Goal: Task Accomplishment & Management: Use online tool/utility

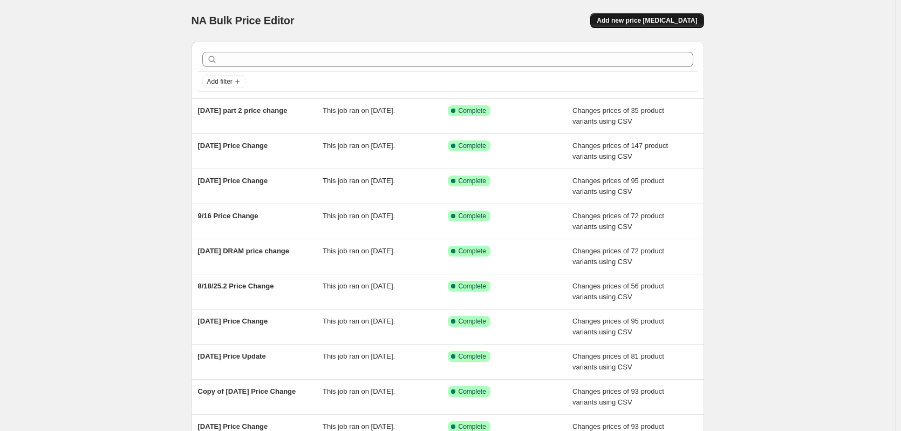
click at [670, 19] on span "Add new price [MEDICAL_DATA]" at bounding box center [647, 20] width 100 height 9
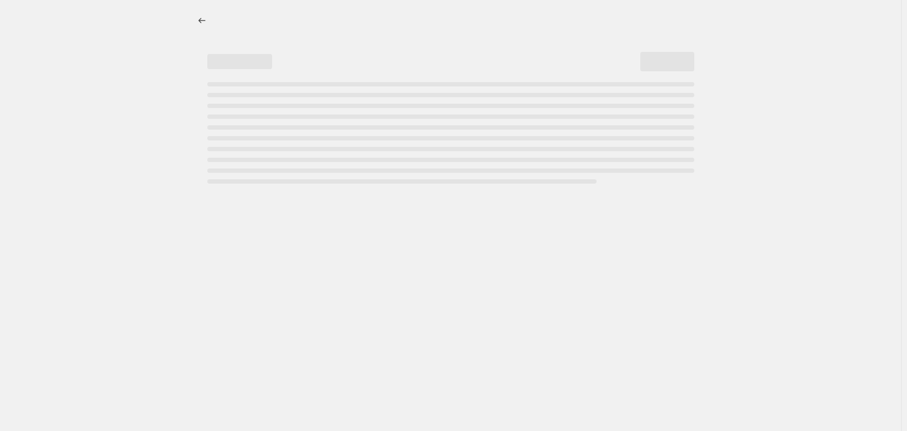
select select "percentage"
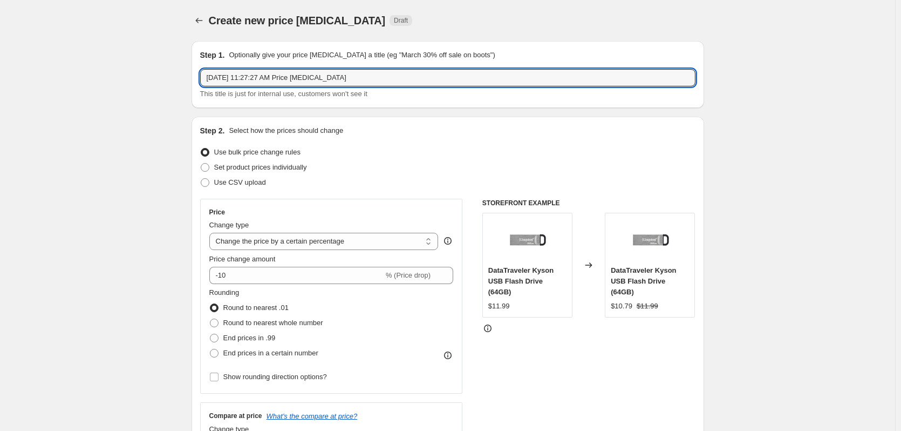
drag, startPoint x: 355, startPoint y: 76, endPoint x: -311, endPoint y: 61, distance: 665.6
click at [0, 61] on html "Home Settings Plans Skip to content Create new price [MEDICAL_DATA]. This page …" at bounding box center [450, 215] width 901 height 431
click at [263, 76] on input "[DATE] part 3 all to list" at bounding box center [447, 77] width 495 height 17
click at [280, 77] on input "[DATE] part 3 pricechange all to list" at bounding box center [447, 77] width 495 height 17
type input "[DATE] part 3 price change all to list"
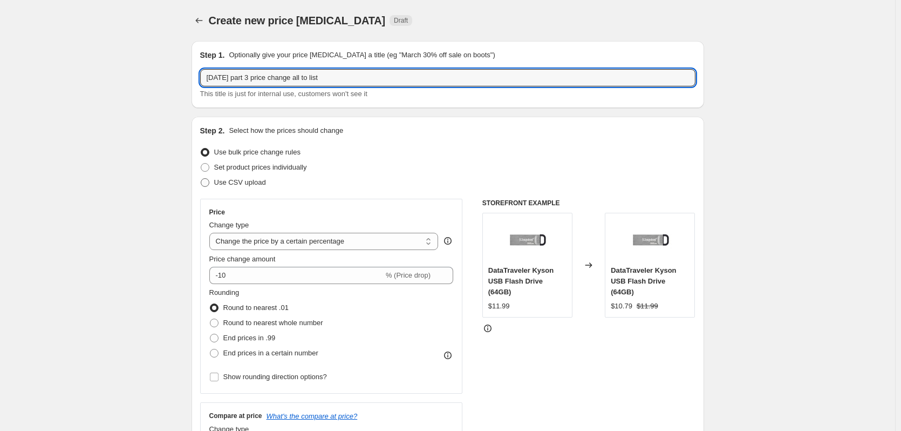
click at [248, 187] on span "Use CSV upload" at bounding box center [240, 182] width 52 height 11
click at [201, 179] on input "Use CSV upload" at bounding box center [201, 178] width 1 height 1
radio input "true"
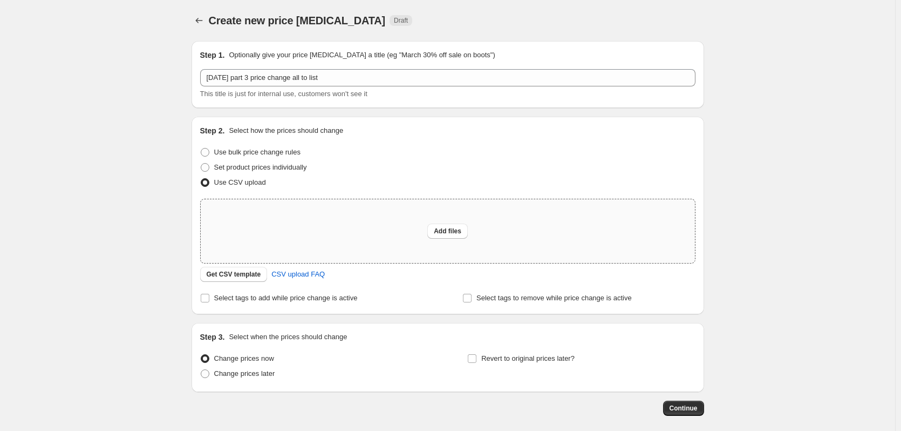
click at [464, 219] on div "Add files" at bounding box center [448, 231] width 494 height 64
type input "C:\fakepath\101525 Price Change 3.0.csv"
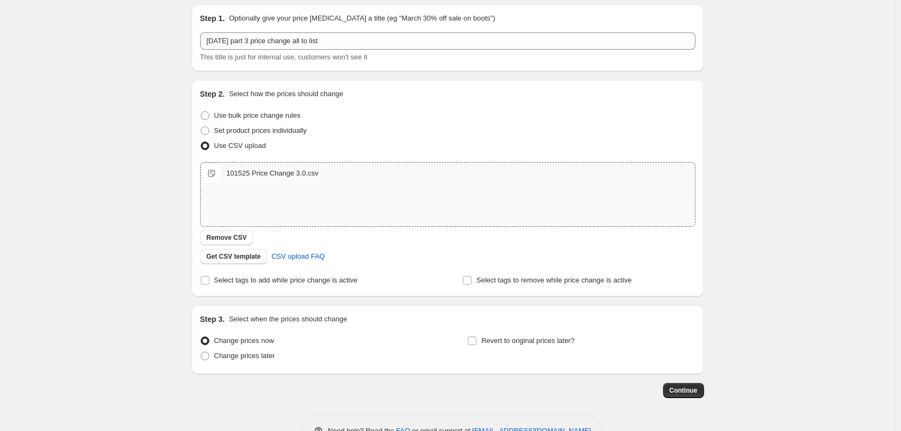
scroll to position [54, 0]
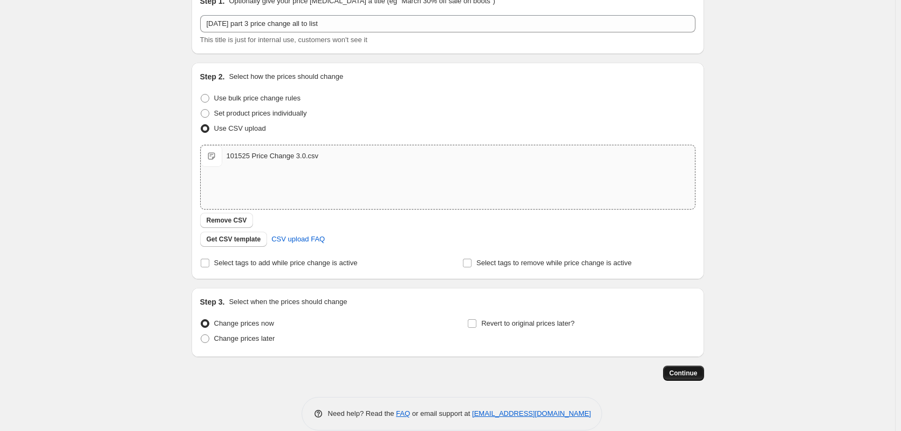
click at [692, 371] on span "Continue" at bounding box center [684, 373] width 28 height 9
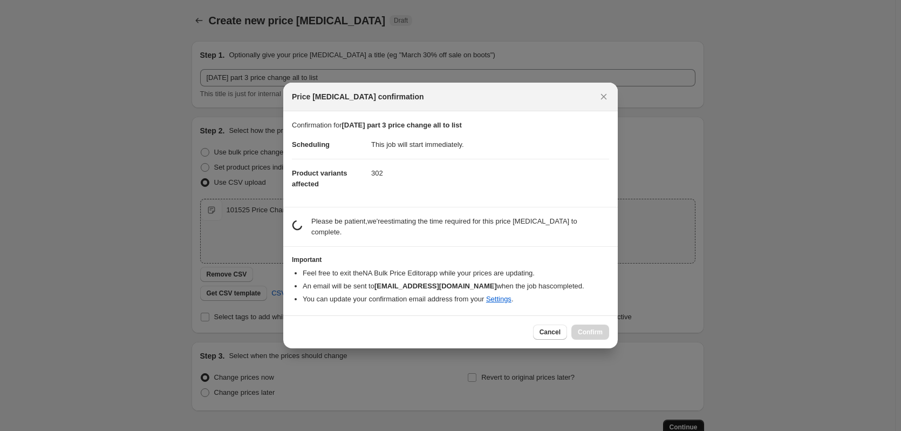
scroll to position [0, 0]
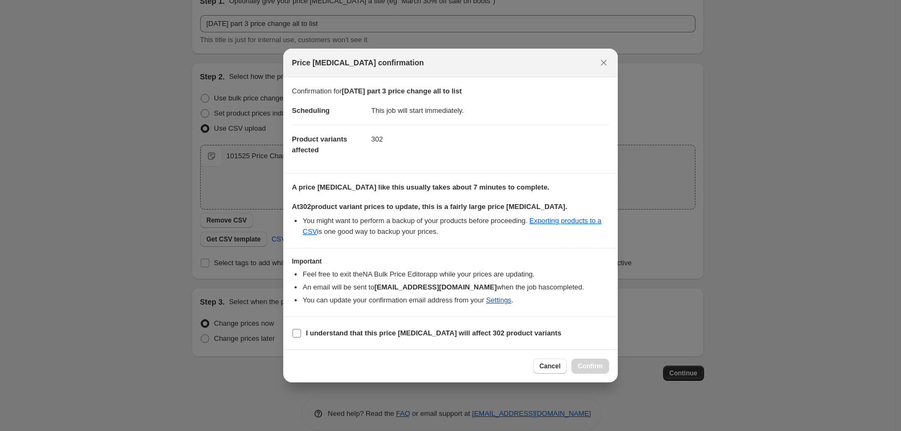
click at [478, 339] on label "I understand that this price [MEDICAL_DATA] will affect 302 product variants" at bounding box center [426, 332] width 269 height 15
click at [301, 337] on input "I understand that this price [MEDICAL_DATA] will affect 302 product variants" at bounding box center [296, 333] width 9 height 9
checkbox input "true"
click at [591, 365] on span "Confirm" at bounding box center [590, 366] width 25 height 9
